Goal: Transaction & Acquisition: Purchase product/service

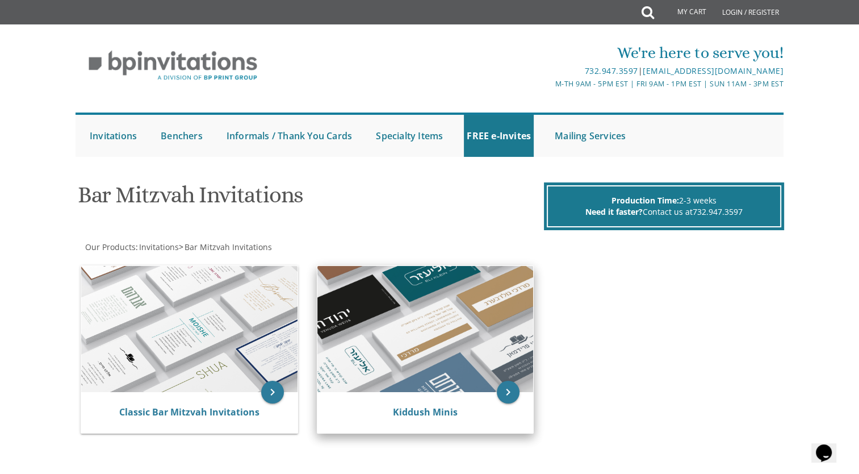
click at [452, 346] on img at bounding box center [426, 329] width 216 height 126
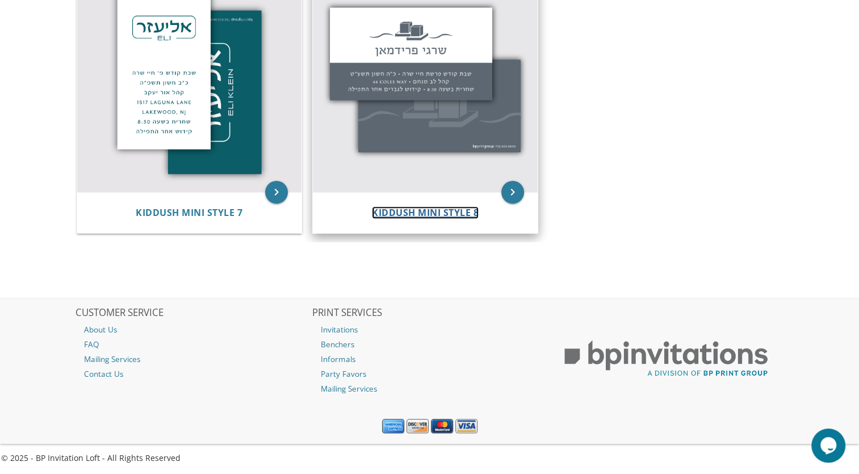
click at [439, 212] on span "Kiddush Mini Style 8" at bounding box center [425, 212] width 107 height 12
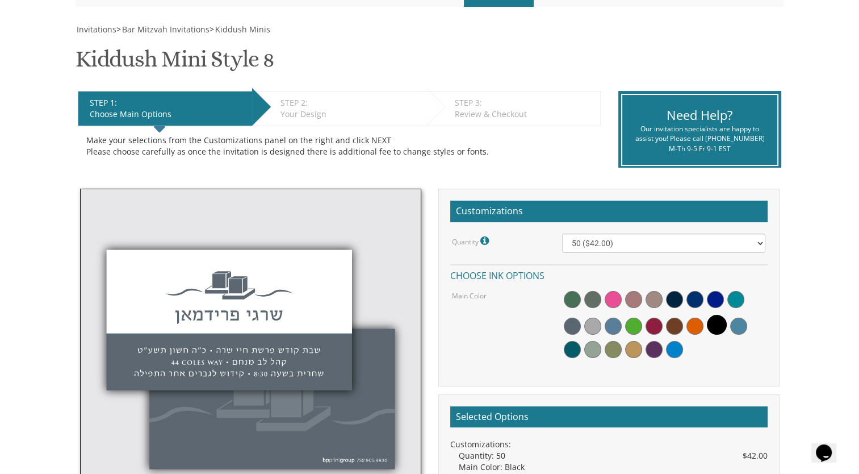
scroll to position [341, 0]
